Goal: Check status: Check status

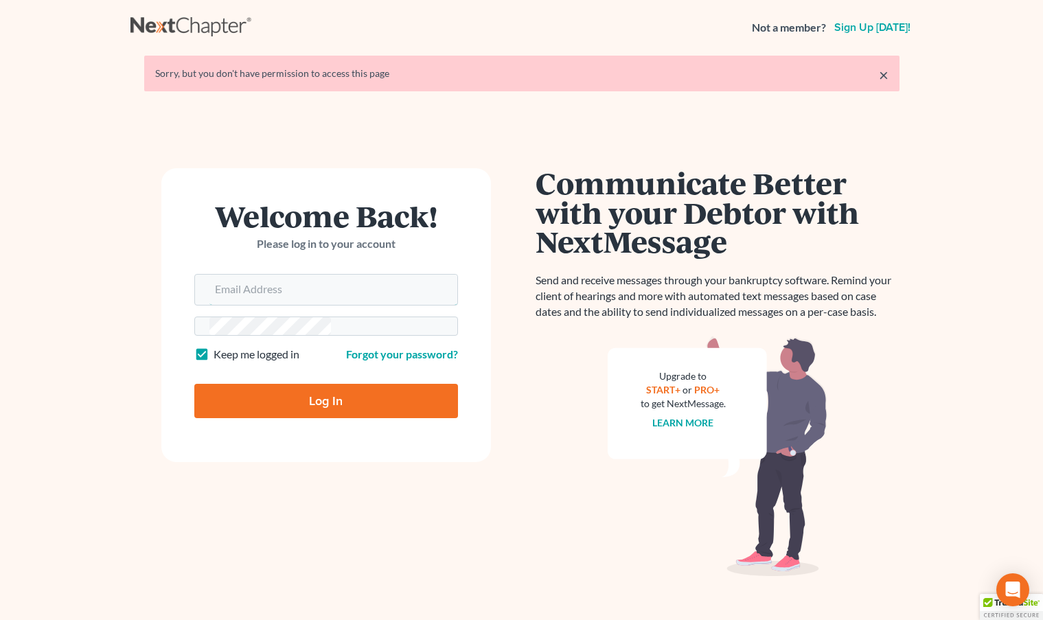
type input "avan@avanlawoffice.com"
click at [194, 384] on input "Log In" at bounding box center [326, 401] width 264 height 34
type input "Thinking..."
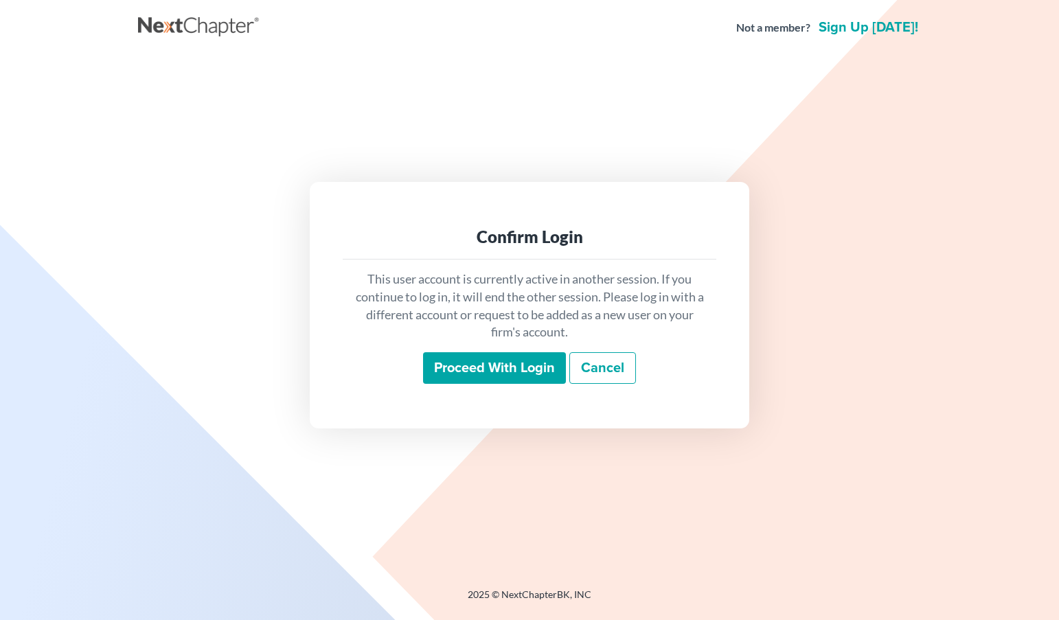
click at [480, 371] on input "Proceed with login" at bounding box center [494, 368] width 143 height 32
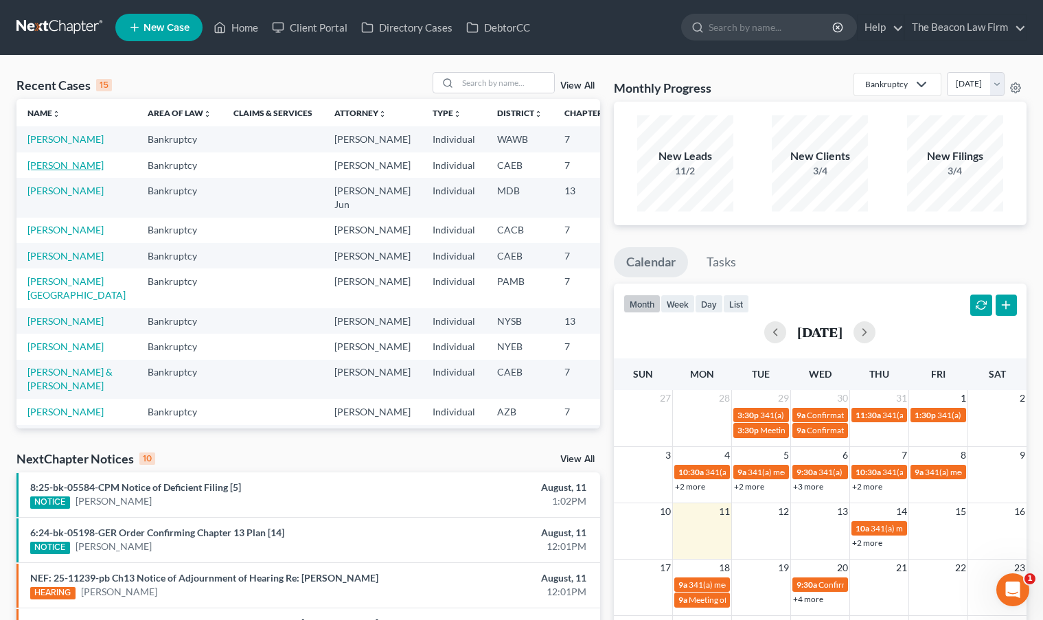
click at [58, 171] on link "Libed, Dana" at bounding box center [65, 165] width 76 height 12
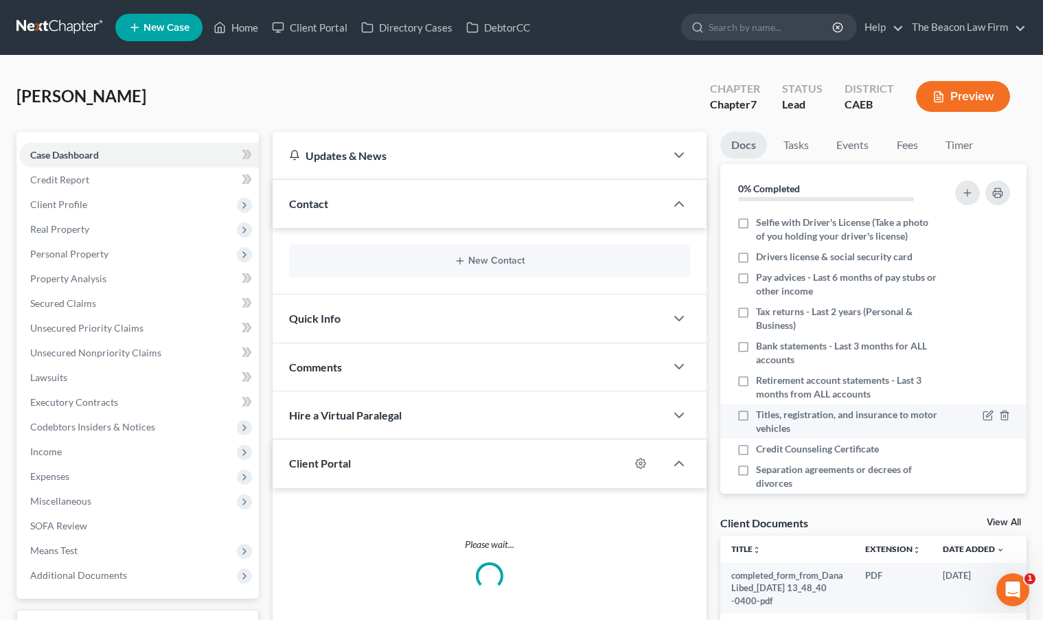
scroll to position [135, 0]
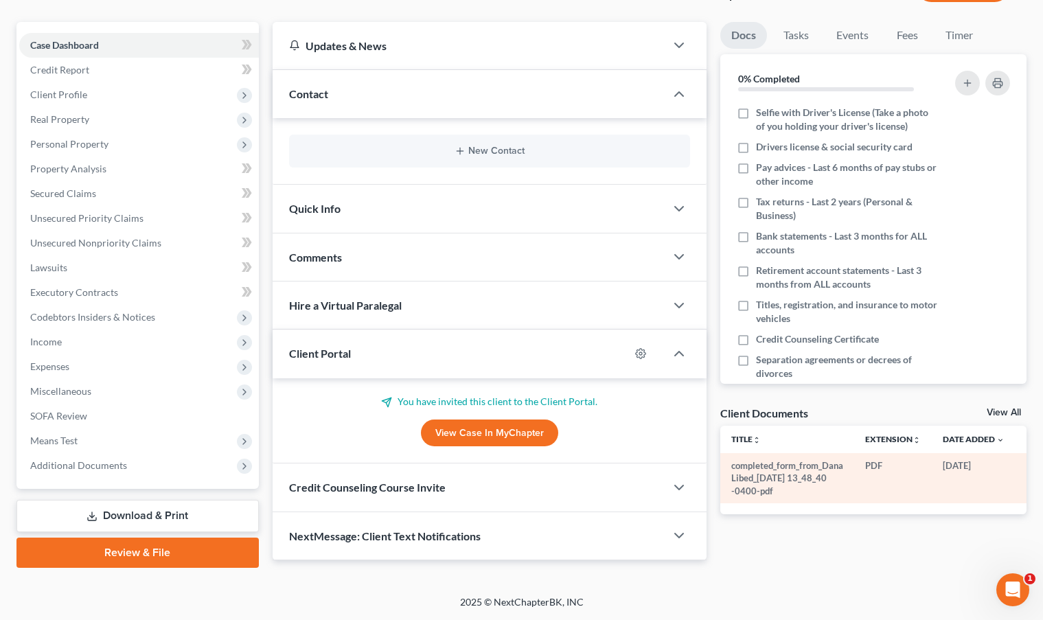
click at [764, 470] on td "completed_form_from_Dana Libed_2025-07-25 13_48_40 -0400-pdf" at bounding box center [787, 478] width 134 height 50
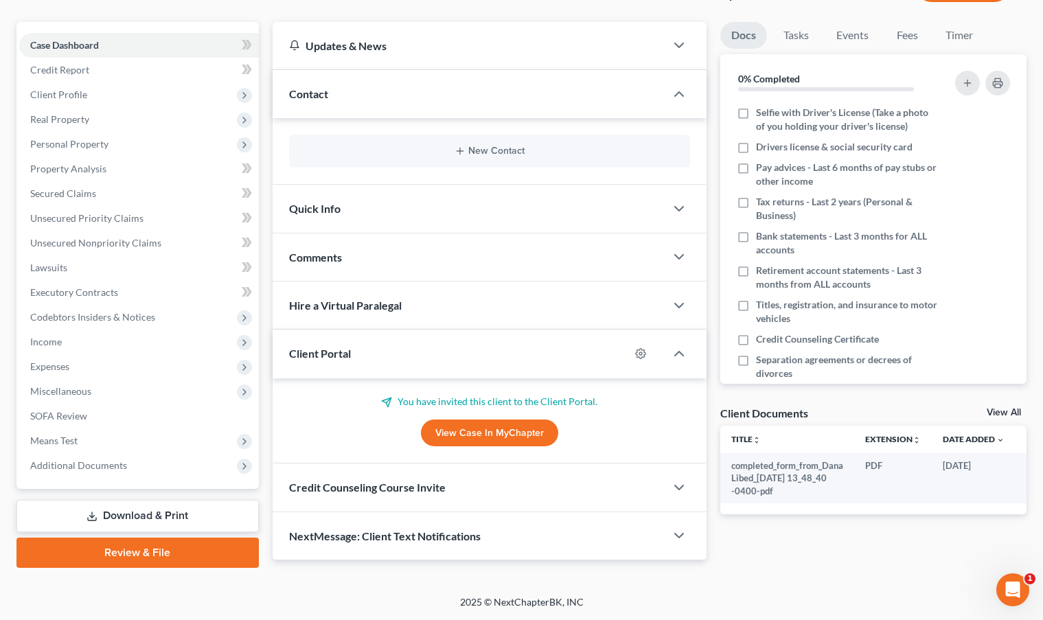
scroll to position [0, 94]
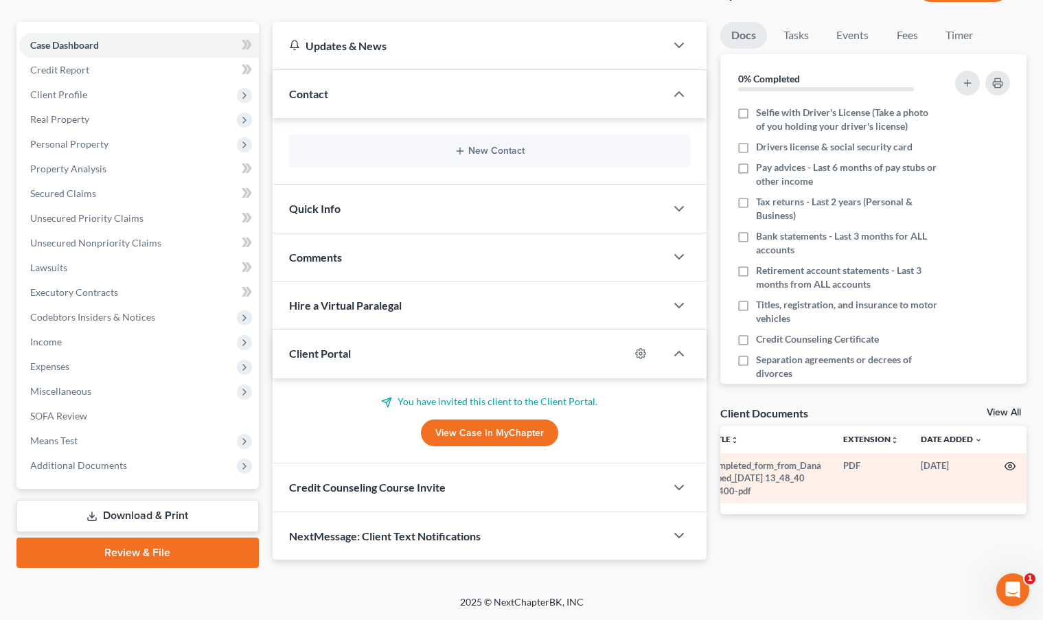
click at [1014, 466] on icon "button" at bounding box center [1010, 467] width 10 height 8
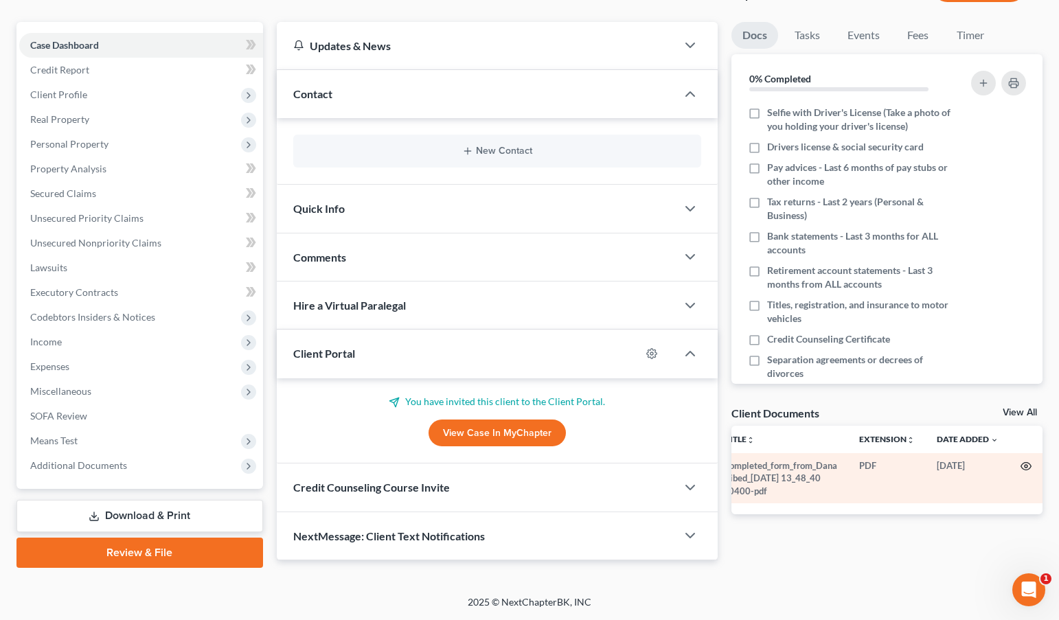
scroll to position [0, 89]
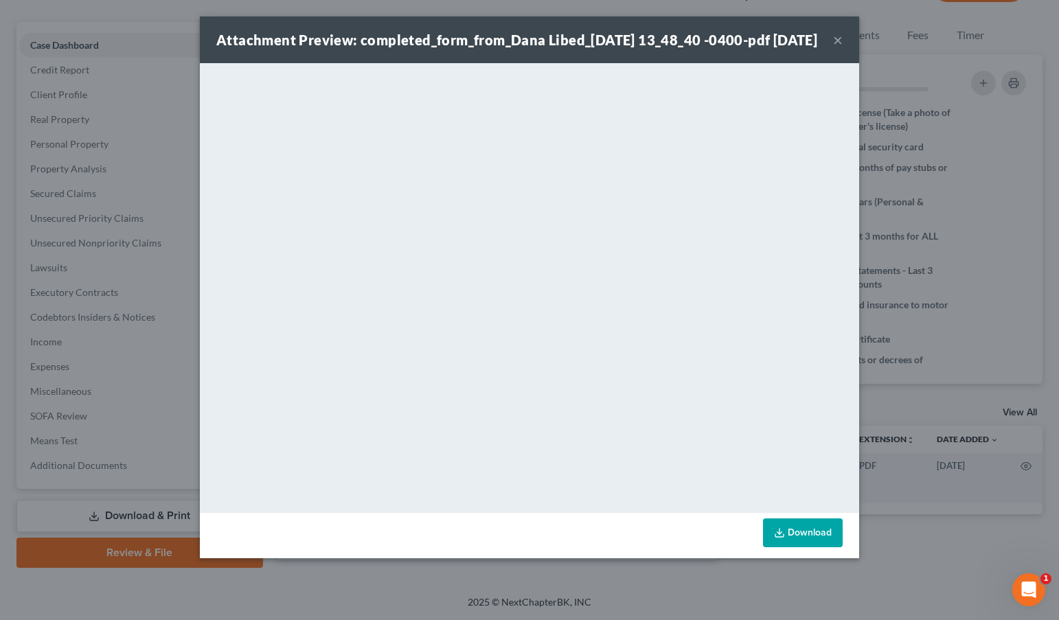
click at [836, 46] on button "×" at bounding box center [838, 40] width 10 height 16
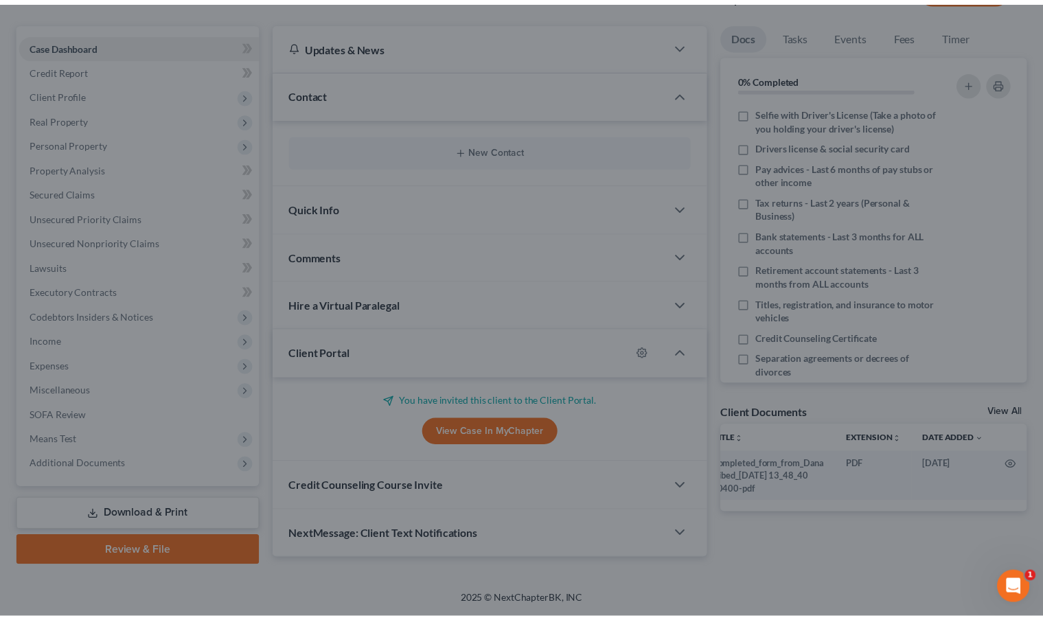
scroll to position [135, 0]
